Goal: Task Accomplishment & Management: Manage account settings

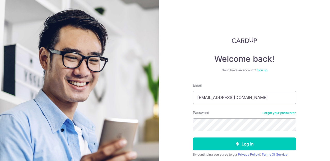
type input "[EMAIL_ADDRESS][DOMAIN_NAME]"
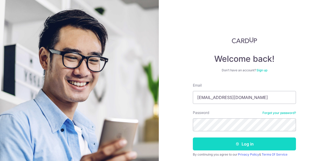
click at [234, 143] on button "Log in" at bounding box center [244, 143] width 103 height 13
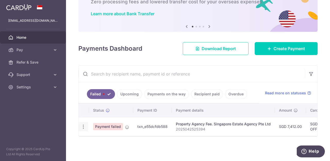
click at [84, 125] on icon "button" at bounding box center [83, 126] width 5 height 5
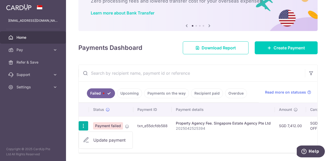
click at [105, 137] on span "Update payment" at bounding box center [110, 140] width 35 height 6
radio input "true"
type input "7,412.00"
type input "2025042525394"
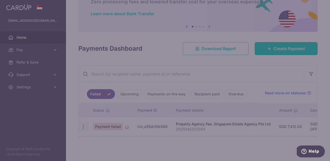
type input "OFF225"
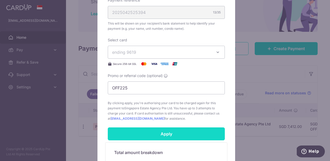
scroll to position [256, 0]
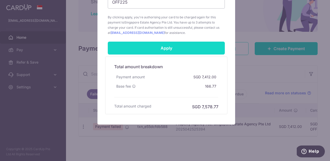
click at [176, 49] on input "Apply" at bounding box center [166, 48] width 117 height 13
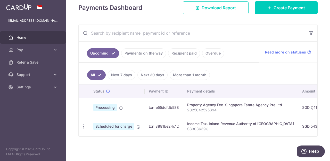
drag, startPoint x: 148, startPoint y: 135, endPoint x: 132, endPoint y: 135, distance: 15.7
click at [132, 135] on div "Status Payment ID Payment details Amount CardUp fee Total amt. Charge date Due …" at bounding box center [198, 110] width 238 height 52
click at [307, 51] on icon at bounding box center [309, 52] width 4 height 4
